Goal: Information Seeking & Learning: Learn about a topic

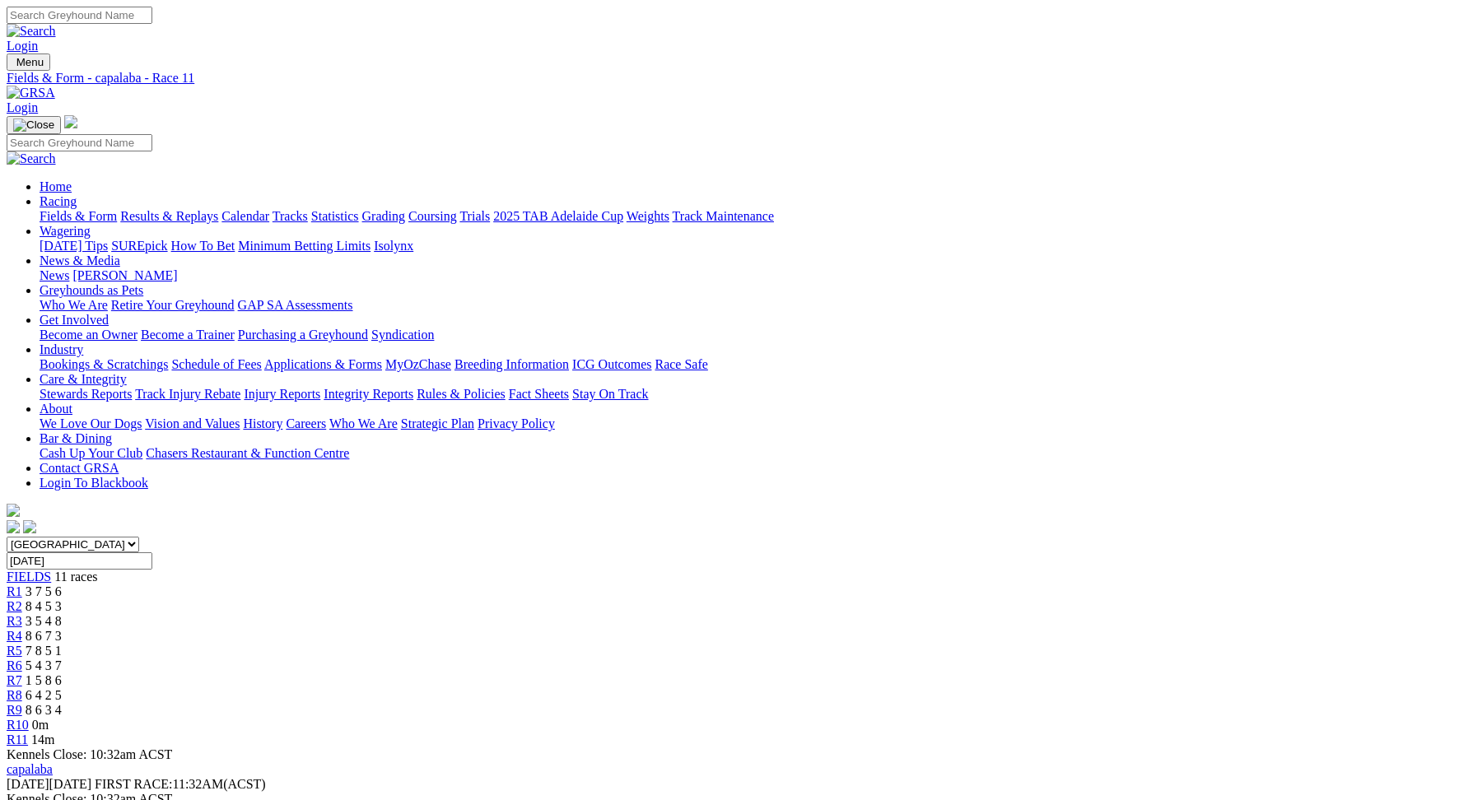
click at [117, 209] on link "Fields & Form" at bounding box center [78, 216] width 77 height 14
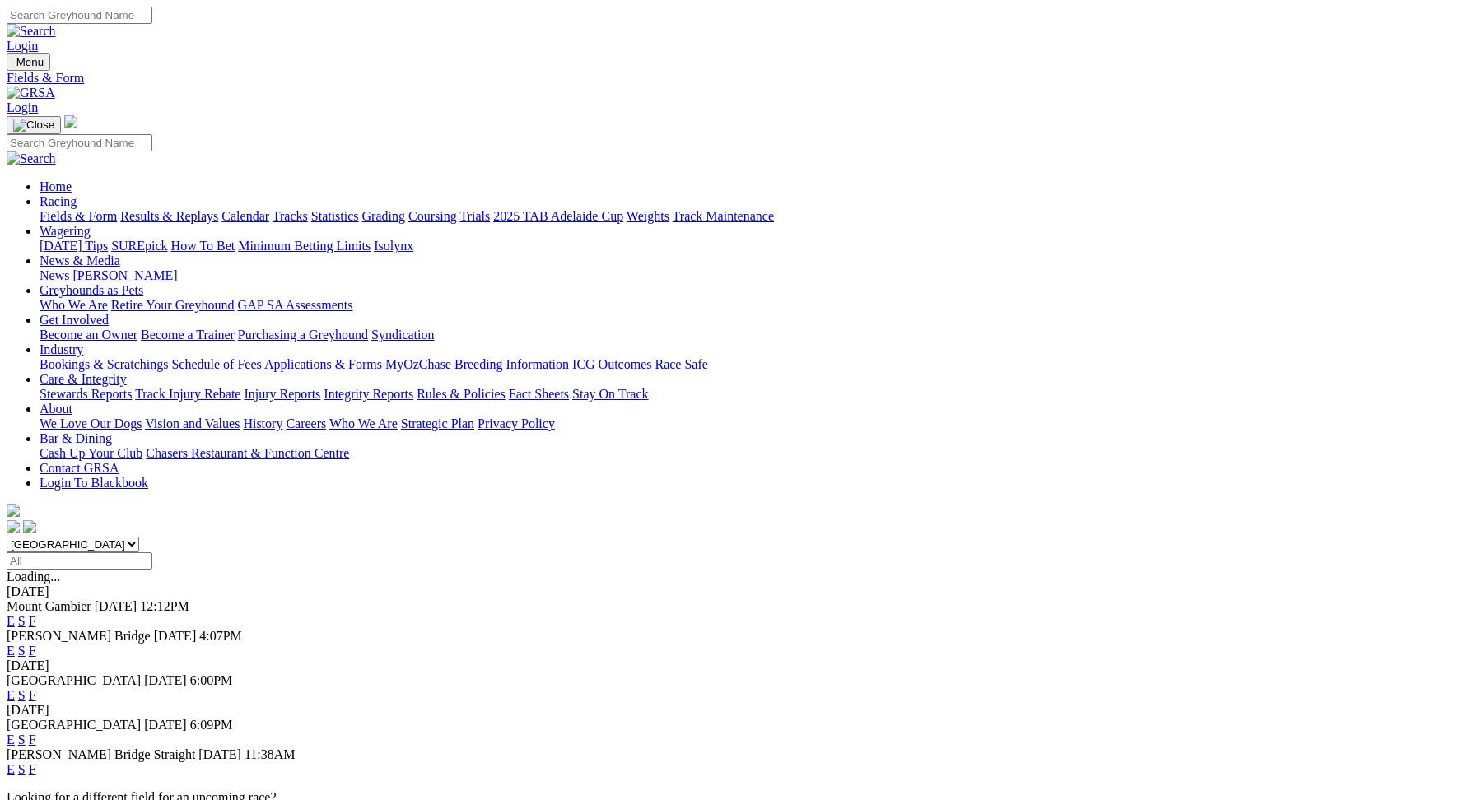
click at [139, 537] on select "South Australia New South Wales Northern Territory Queensland Tasmania Victoria…" at bounding box center [73, 545] width 133 height 16
select select "QLD"
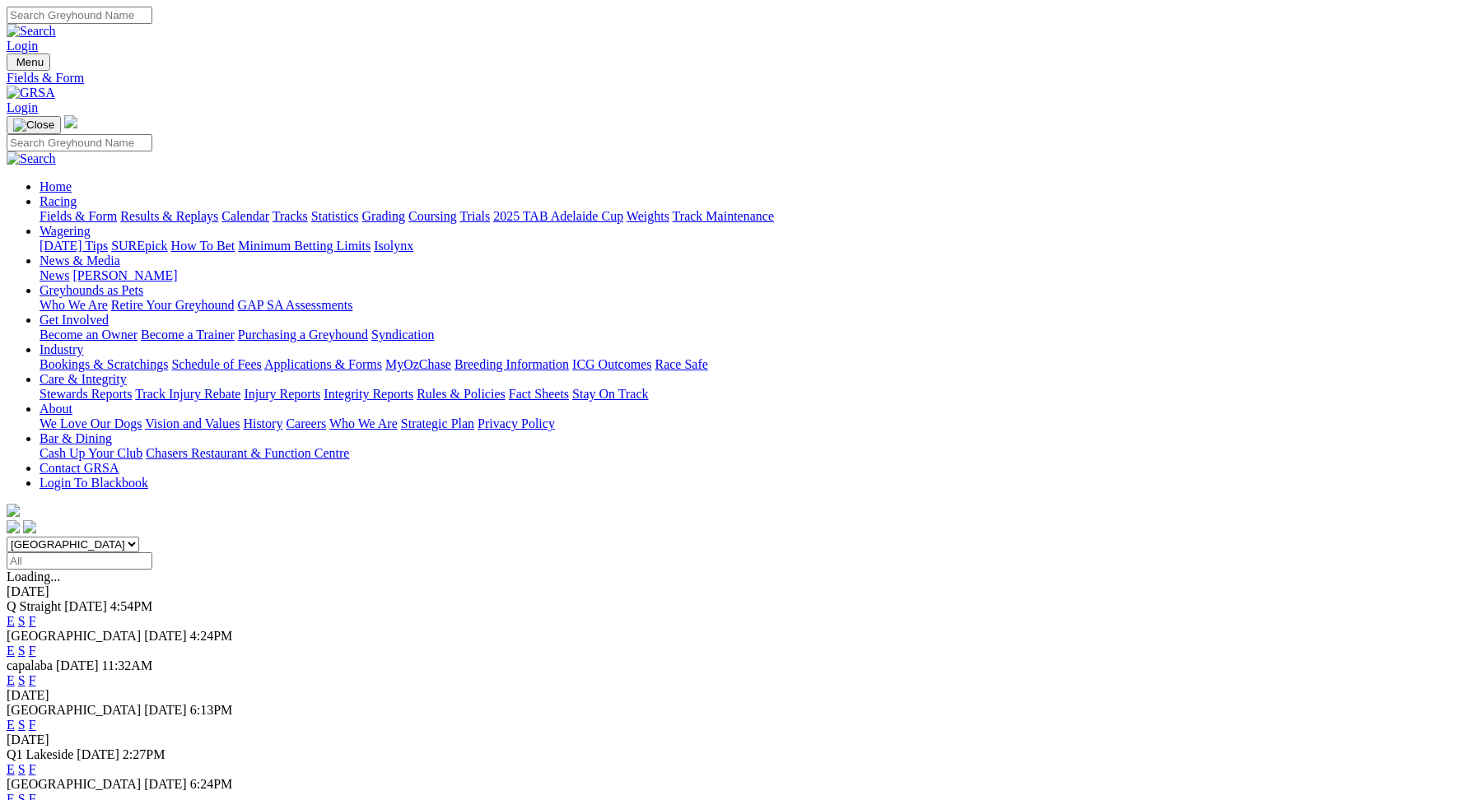
click at [15, 614] on link "E" at bounding box center [11, 621] width 8 height 14
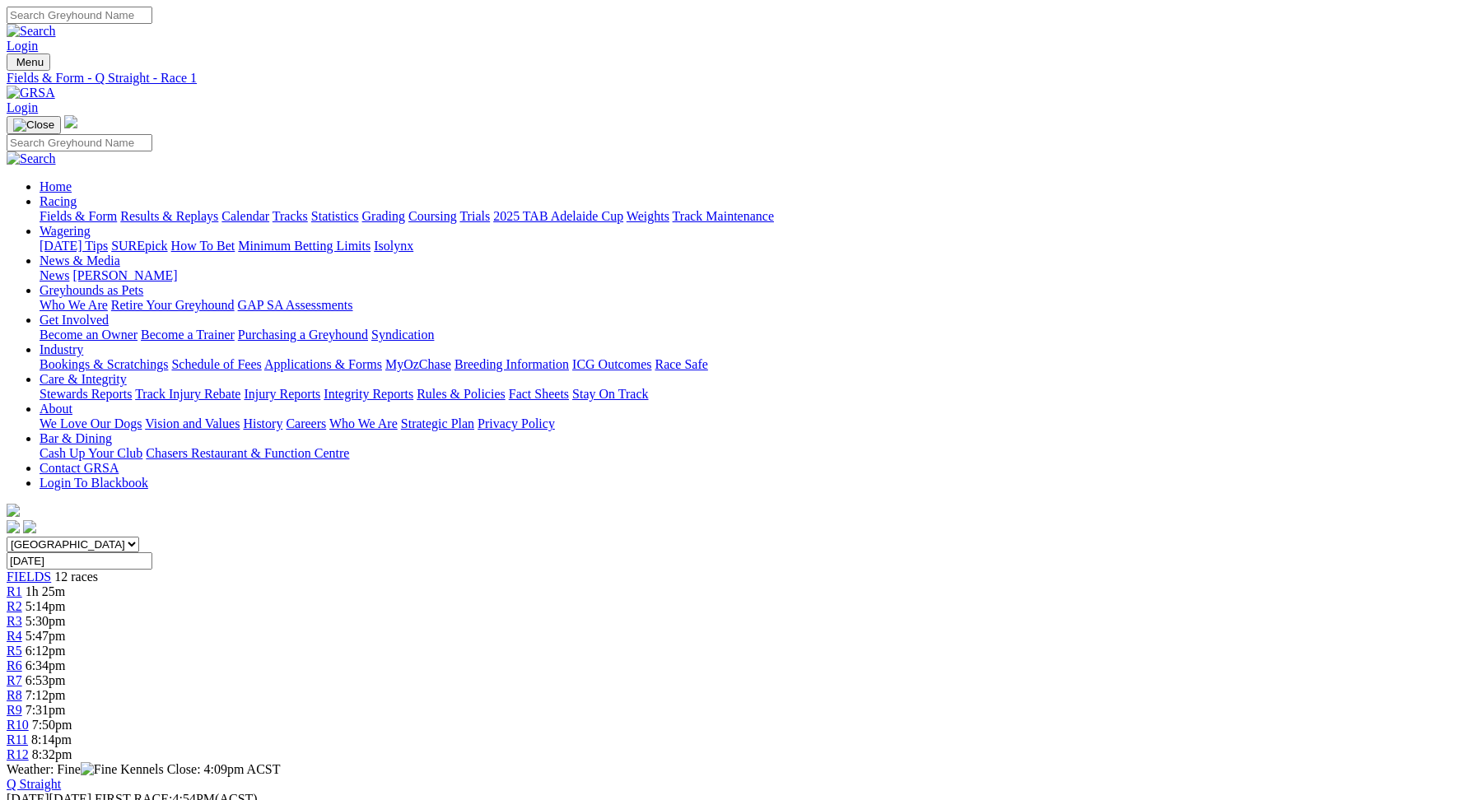
click at [22, 599] on link "R2" at bounding box center [15, 606] width 16 height 14
click at [528, 614] on div "R3 5:30pm" at bounding box center [741, 621] width 1468 height 15
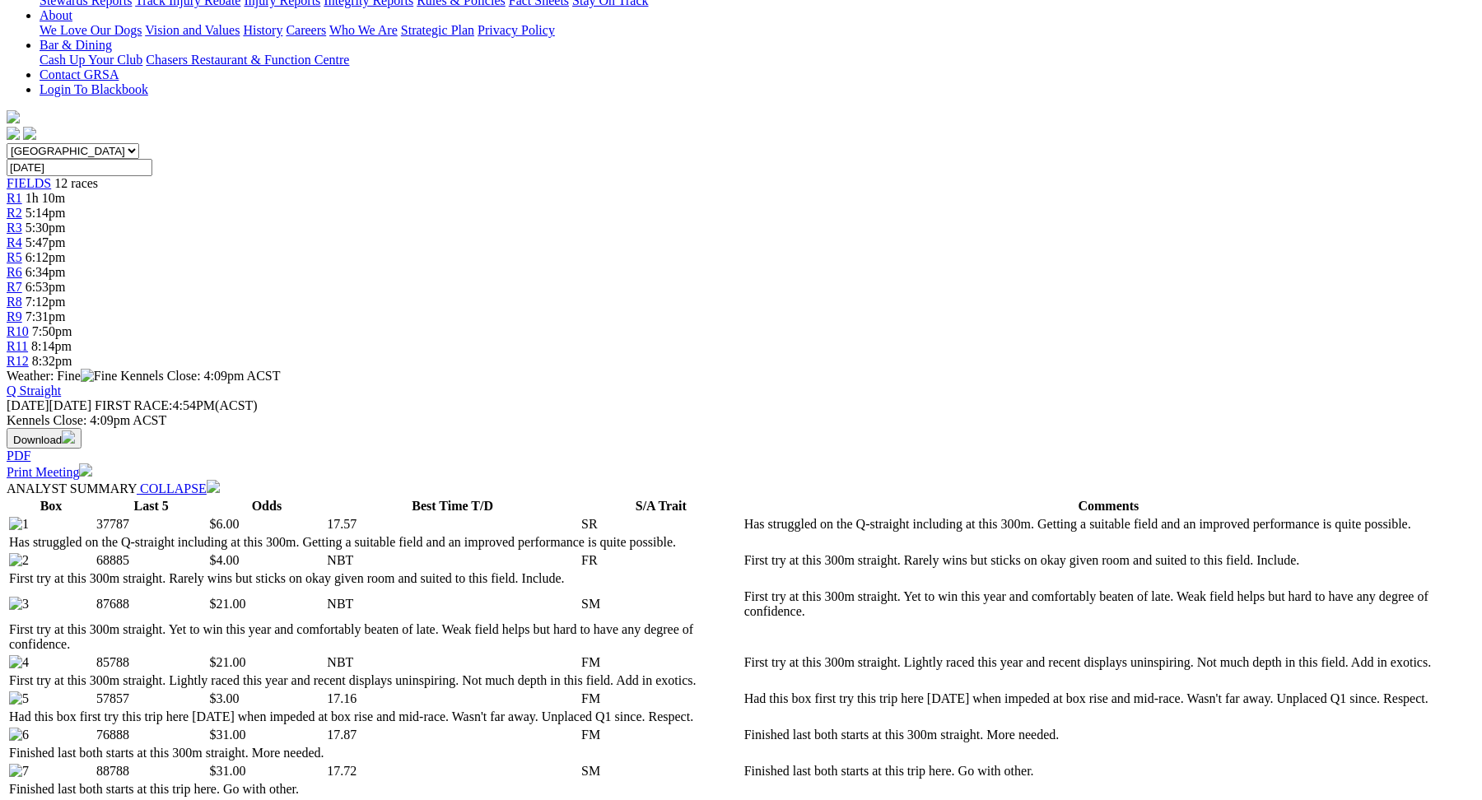
scroll to position [404, 0]
